Goal: Check status: Check status

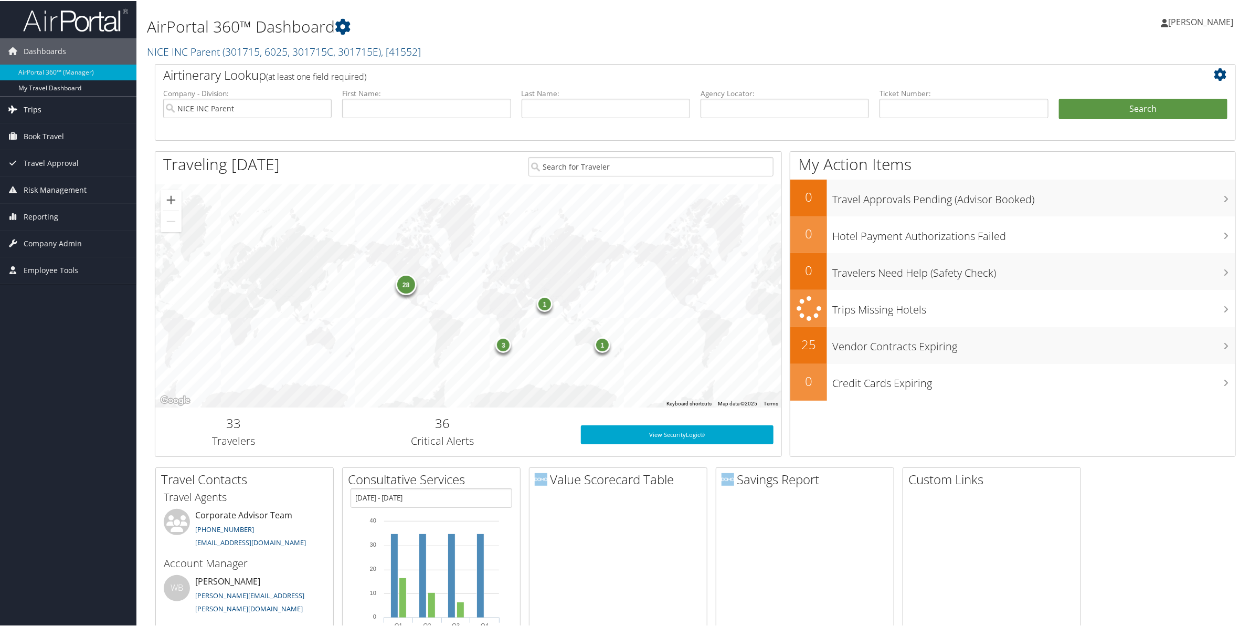
click at [38, 105] on span "Trips" at bounding box center [33, 109] width 18 height 26
click at [43, 143] on link "Current/Future Trips" at bounding box center [68, 146] width 136 height 16
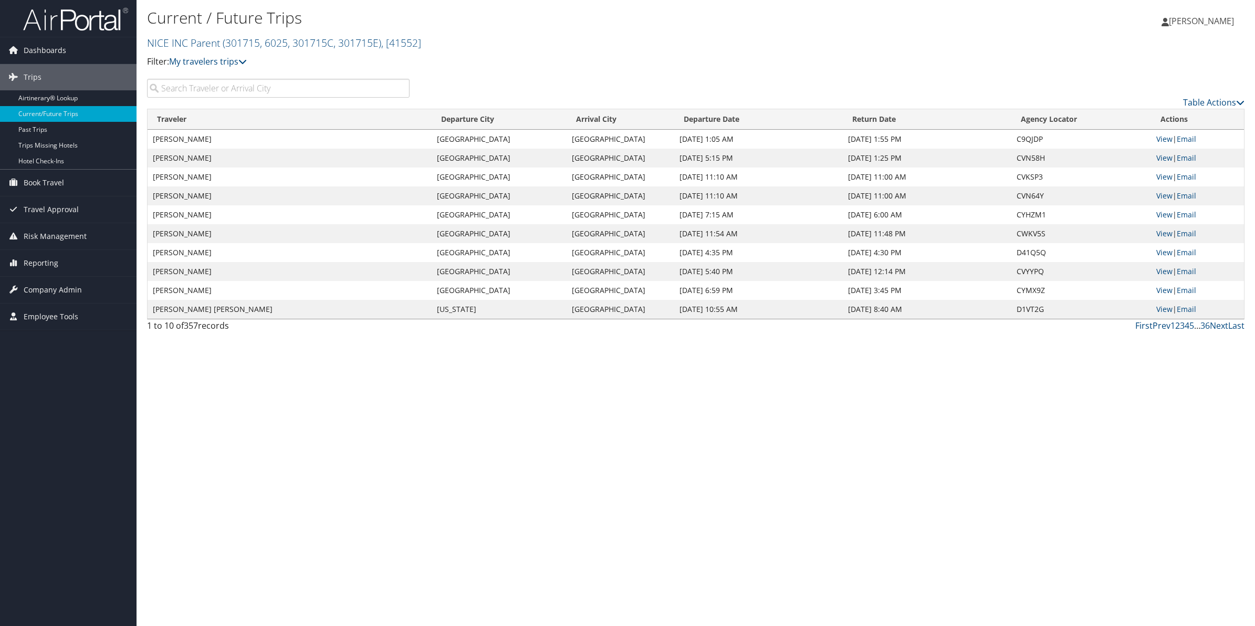
click at [180, 88] on input "search" at bounding box center [278, 88] width 262 height 19
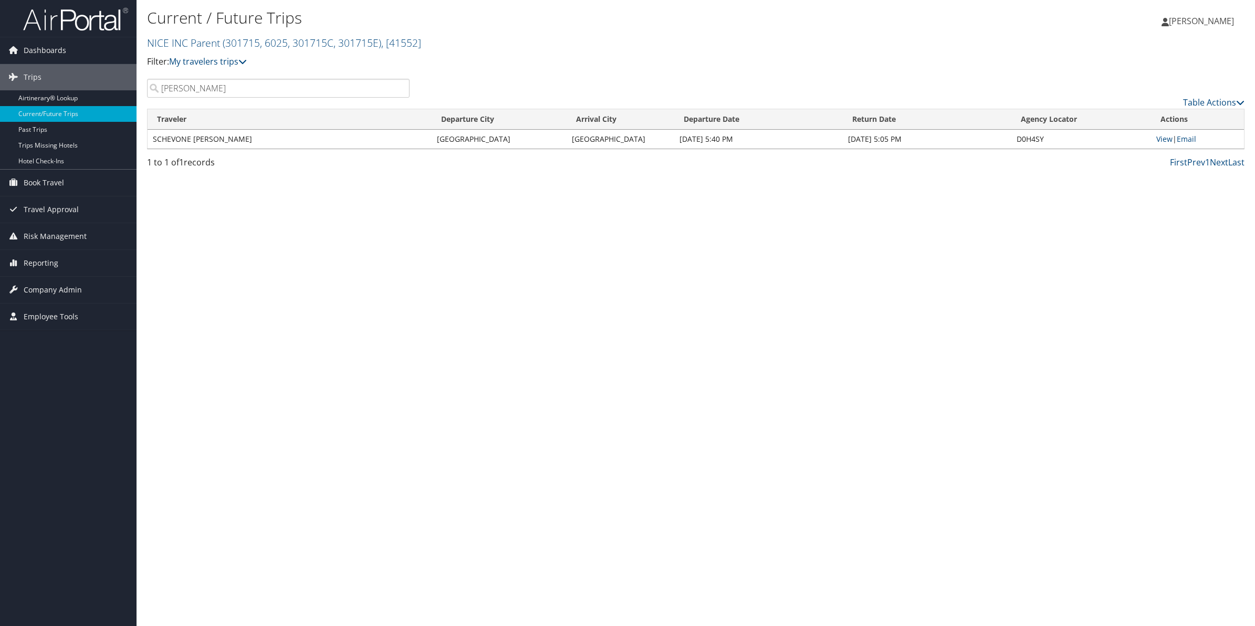
type input "johnson"
